Goal: Find specific page/section: Locate a particular part of the current website

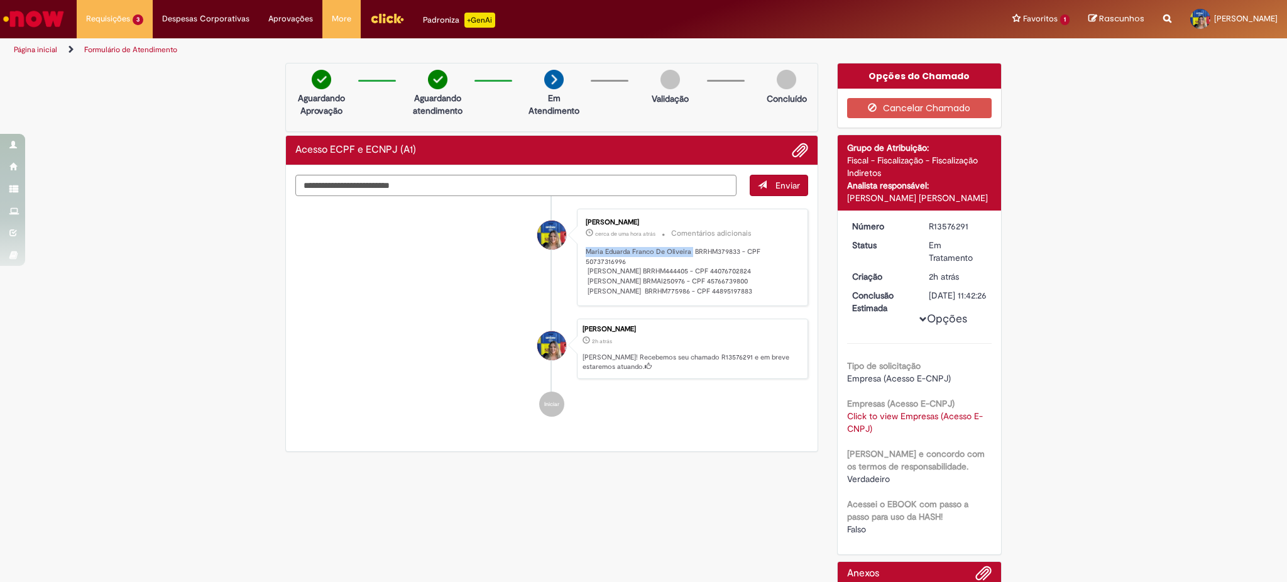
drag, startPoint x: 580, startPoint y: 250, endPoint x: 684, endPoint y: 253, distance: 103.7
click at [684, 253] on p "Maria Eduarda Franco De Oliveira BRRHM379833 - CPF 50737316996 [PERSON_NAME] BR…" at bounding box center [690, 272] width 209 height 50
copy p "[PERSON_NAME]"
drag, startPoint x: 577, startPoint y: 268, endPoint x: 648, endPoint y: 270, distance: 71.0
click at [648, 270] on div "[PERSON_NAME] 2h atrás 2 horas atrás Comentários adicionais Maria Eduarda Franc…" at bounding box center [693, 257] width 224 height 90
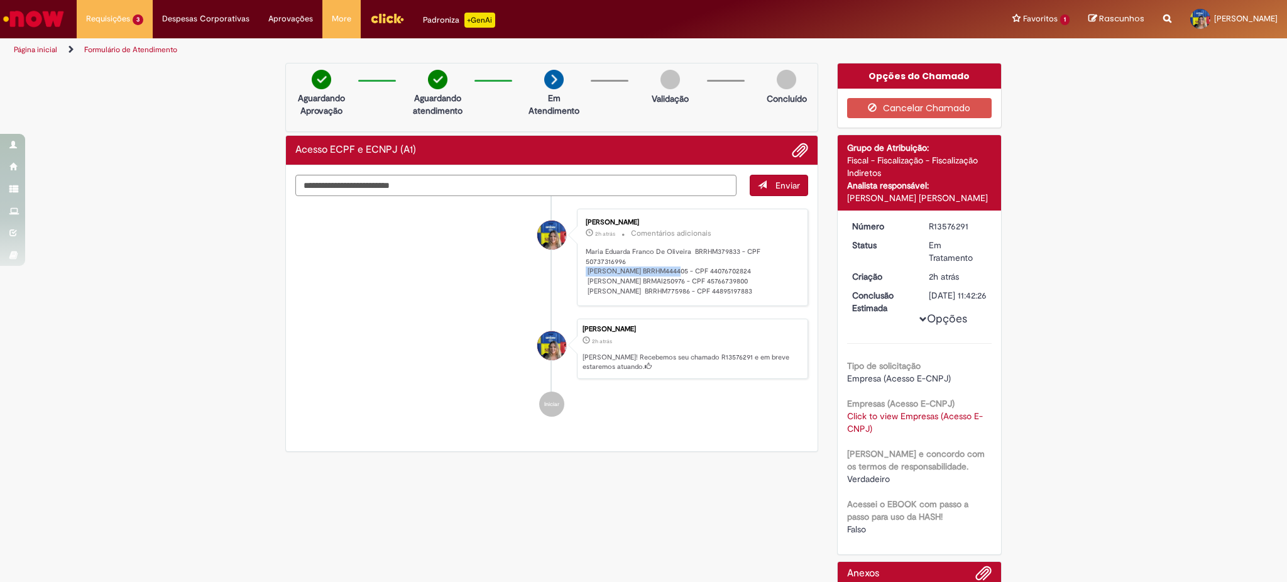
copy p "[PERSON_NAME]"
drag, startPoint x: 580, startPoint y: 282, endPoint x: 664, endPoint y: 285, distance: 84.2
click at [664, 285] on p "Maria Eduarda Franco De Oliveira BRRHM379833 - CPF 50737316996 [PERSON_NAME] BR…" at bounding box center [690, 272] width 209 height 50
copy p "[PERSON_NAME]"
drag, startPoint x: 578, startPoint y: 292, endPoint x: 621, endPoint y: 298, distance: 43.1
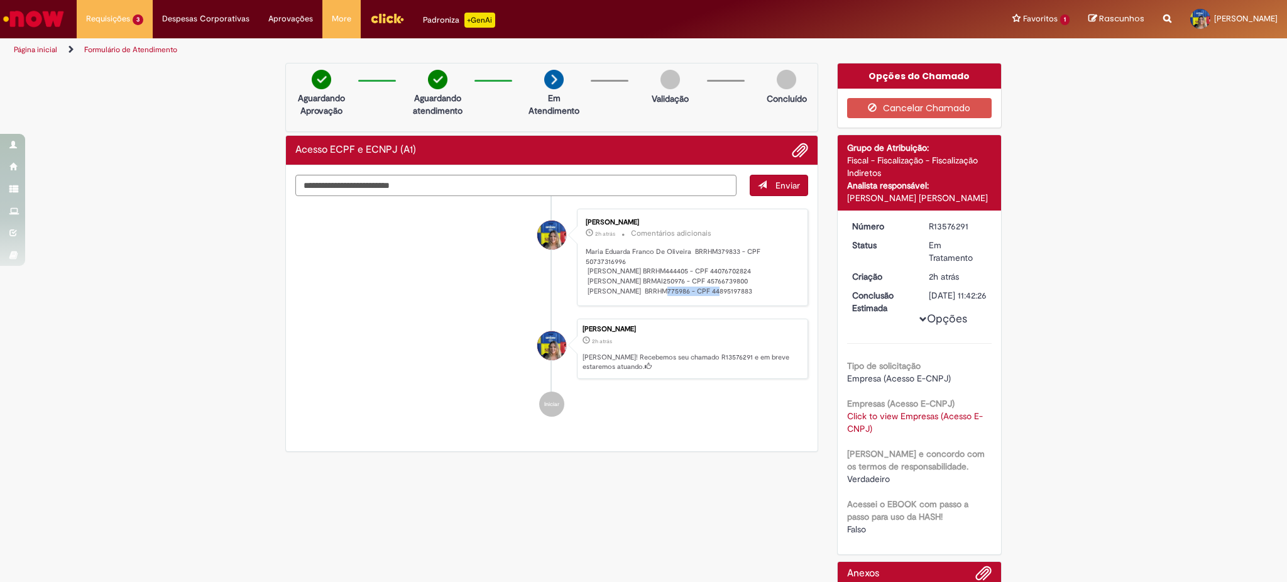
click at [621, 298] on div "[PERSON_NAME] 2h atrás 2 horas atrás Comentários adicionais Maria Eduarda Franc…" at bounding box center [693, 257] width 224 height 90
copy p "[PERSON_NAME]"
